Goal: Use online tool/utility: Use online tool/utility

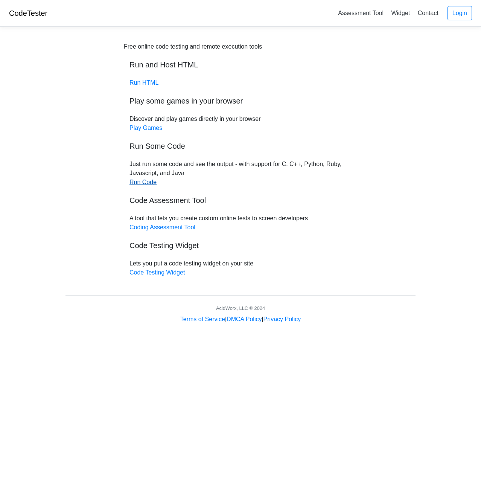
click at [146, 185] on link "Run Code" at bounding box center [143, 182] width 27 height 6
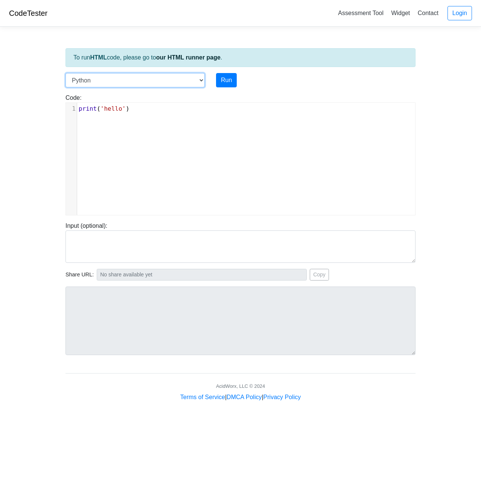
click at [108, 77] on select "C C++ Go Java Javascript Python Ruby" at bounding box center [135, 80] width 139 height 14
select select "java"
click at [66, 73] on select "C C++ Go Java Javascript Python Ruby" at bounding box center [135, 80] width 139 height 14
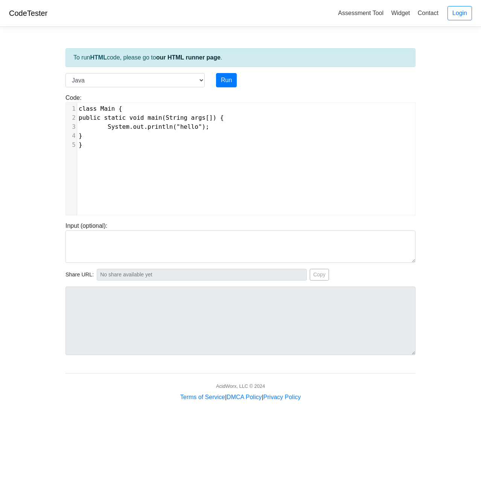
scroll to position [3, 0]
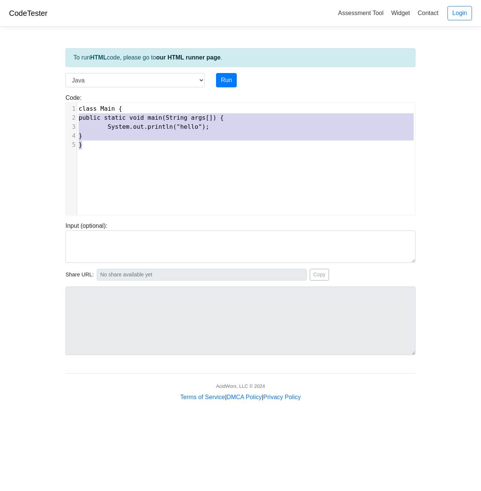
type textarea "class Main { public static void main(String args[]) { System.out.println("hello…"
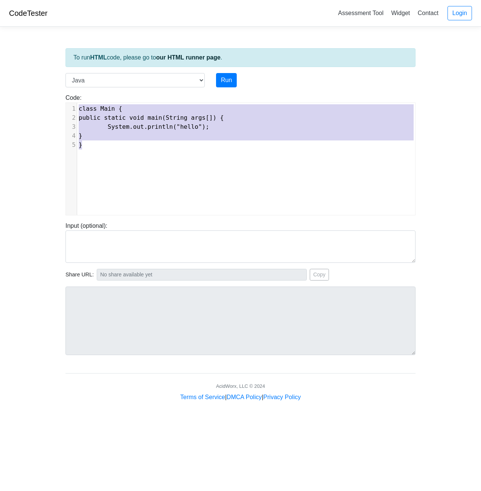
drag, startPoint x: 92, startPoint y: 148, endPoint x: 62, endPoint y: 105, distance: 51.7
click at [62, 105] on div "Code: class Main { public static void main(String args[]) { System.out.println(…" at bounding box center [240, 154] width 361 height 122
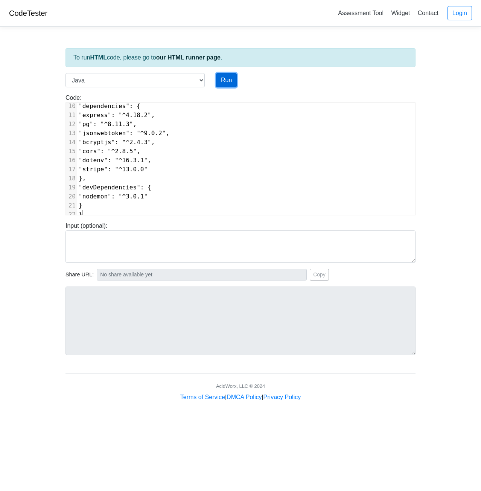
click at [227, 80] on button "Run" at bounding box center [226, 80] width 21 height 14
type input "https://codetester.io/runner?s=R9W55MGKWx"
type textarea "Submission status: Compilation Error Compile Output: Main.java:1: error: class,…"
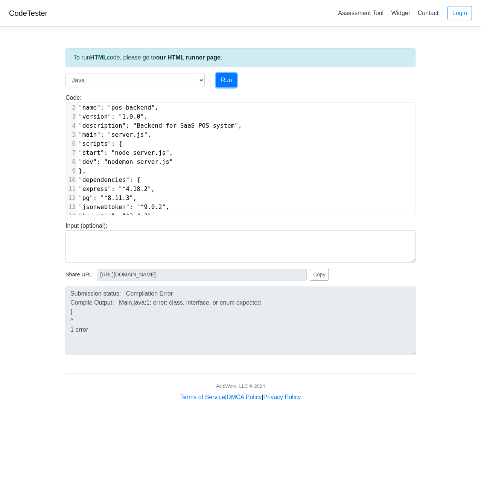
scroll to position [0, 0]
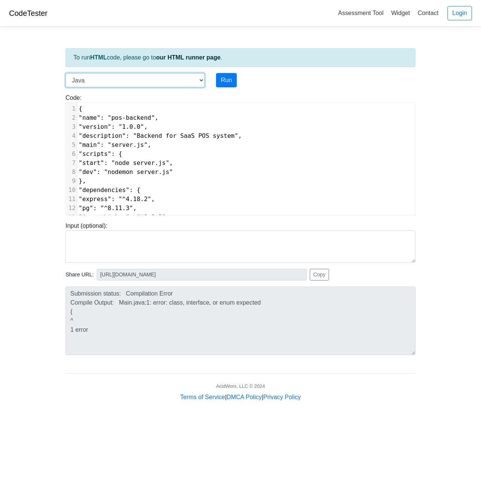
click at [172, 79] on select "C C++ Go Java Javascript Python Ruby" at bounding box center [135, 80] width 139 height 14
click at [40, 144] on body "CodeTester Assessment Tool Widget Contact Login To run HTML code, please go to …" at bounding box center [240, 201] width 481 height 402
click at [151, 75] on select "C C++ Go Java Javascript Python Ruby" at bounding box center [135, 80] width 139 height 14
click at [42, 143] on body "CodeTester Assessment Tool Widget Contact Login To run HTML code, please go to …" at bounding box center [240, 201] width 481 height 402
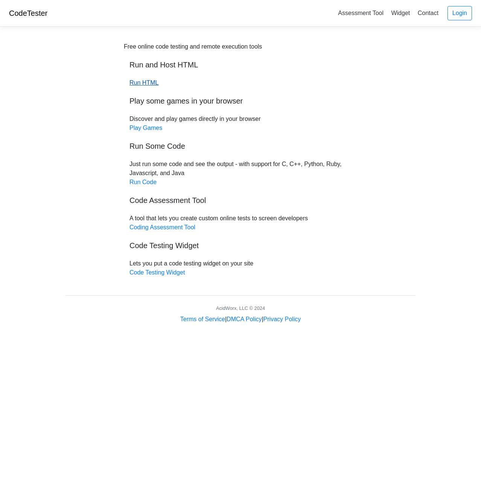
click at [151, 83] on link "Run HTML" at bounding box center [144, 82] width 29 height 6
click at [141, 183] on link "Run Code" at bounding box center [143, 182] width 27 height 6
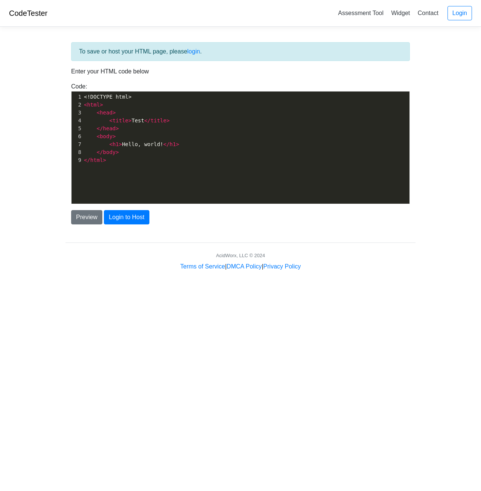
scroll to position [3, 0]
click at [119, 160] on pre "</ html >" at bounding box center [248, 160] width 333 height 8
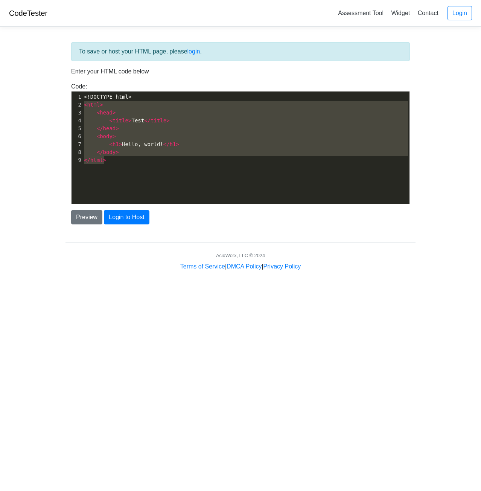
type textarea "<!DOCTYPE html> <html> <head> <title>Test</title> </head> <body> <h1>Hello, wor…"
drag, startPoint x: 119, startPoint y: 160, endPoint x: 39, endPoint y: 79, distance: 114.0
click at [39, 79] on body "CodeTester Assessment Tool Widget Contact Login To save or host your HTML page,…" at bounding box center [240, 135] width 481 height 271
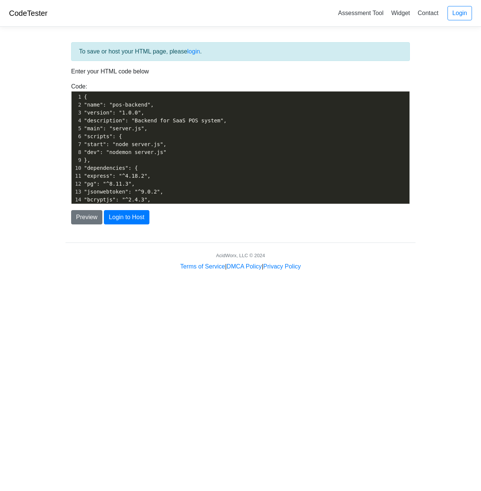
scroll to position [59, 0]
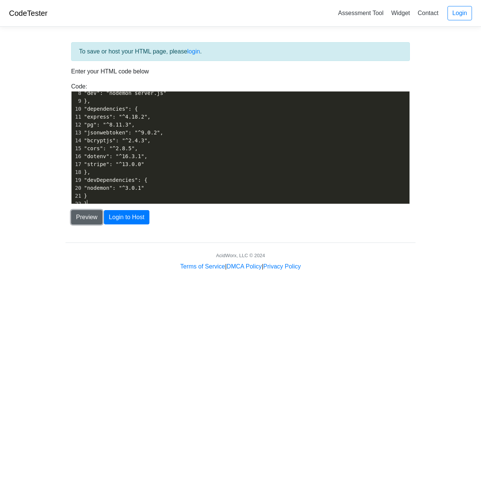
click at [88, 222] on button "Preview" at bounding box center [86, 217] width 31 height 14
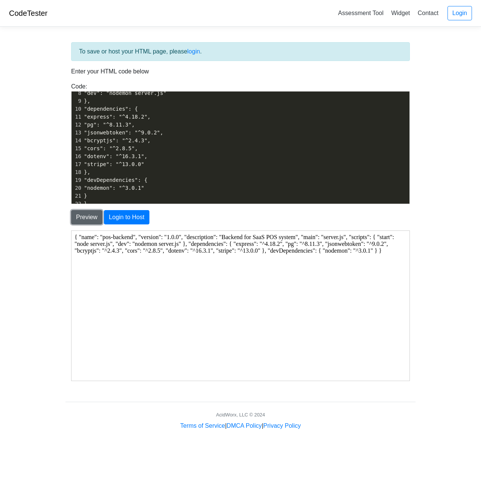
scroll to position [0, 0]
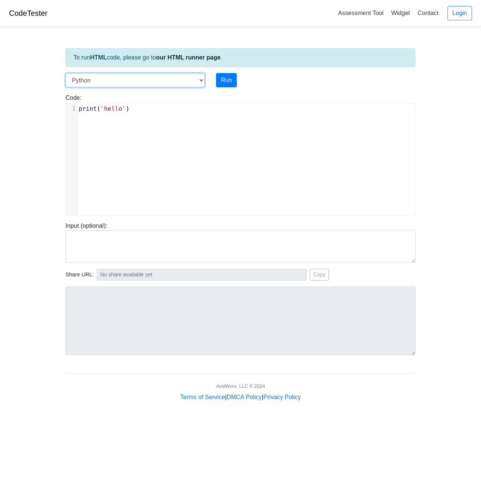
click at [149, 81] on select "C C++ Go Java Javascript Python Ruby" at bounding box center [135, 80] width 139 height 14
select select "javascript"
click at [66, 73] on select "C C++ Go Java Javascript Python Ruby" at bounding box center [135, 80] width 139 height 14
type textarea "console.log("hello")"
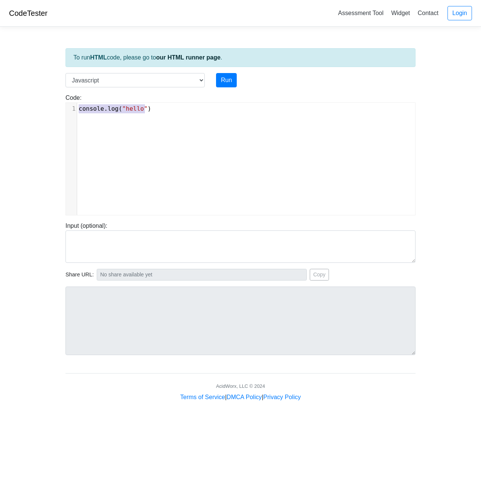
drag, startPoint x: 164, startPoint y: 107, endPoint x: 21, endPoint y: 83, distance: 144.6
click at [21, 83] on body "CodeTester Assessment Tool Widget Contact Login To run HTML code, please go to …" at bounding box center [240, 201] width 481 height 402
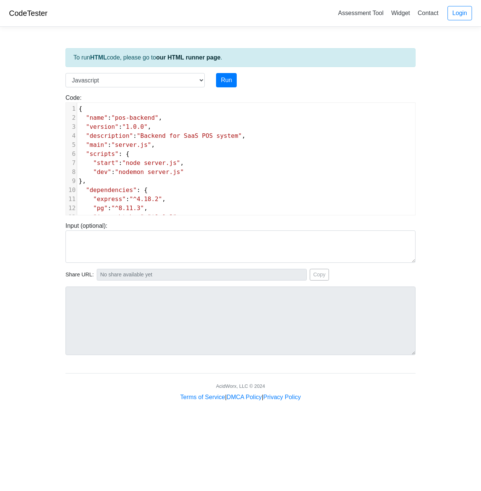
scroll to position [90, 0]
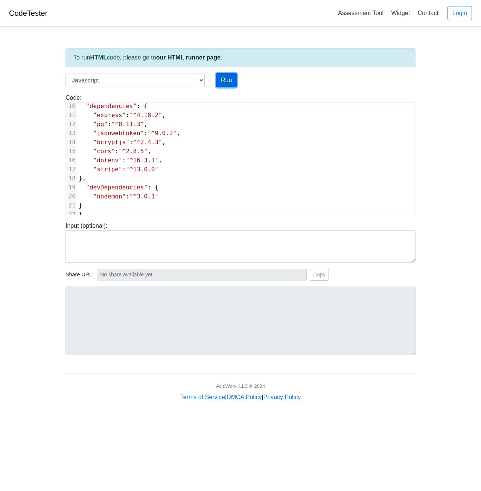
click at [220, 78] on button "Run" at bounding box center [226, 80] width 21 height 14
type input "https://codetester.io/runner?s=LPWDBxGrX1"
type textarea "Submission status: Runtime Error (NZEC) Stderr: /box/script.js:2 "name": "pos-b…"
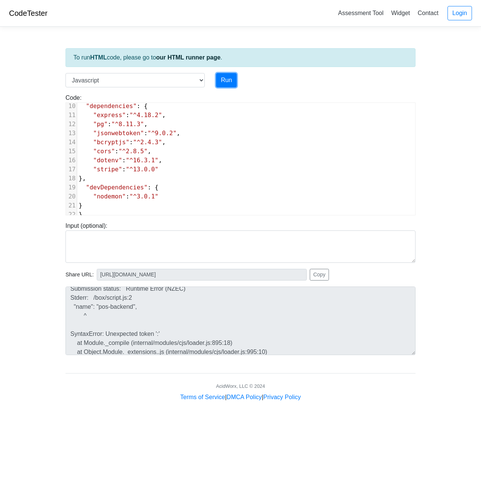
scroll to position [0, 0]
